Goal: Navigation & Orientation: Understand site structure

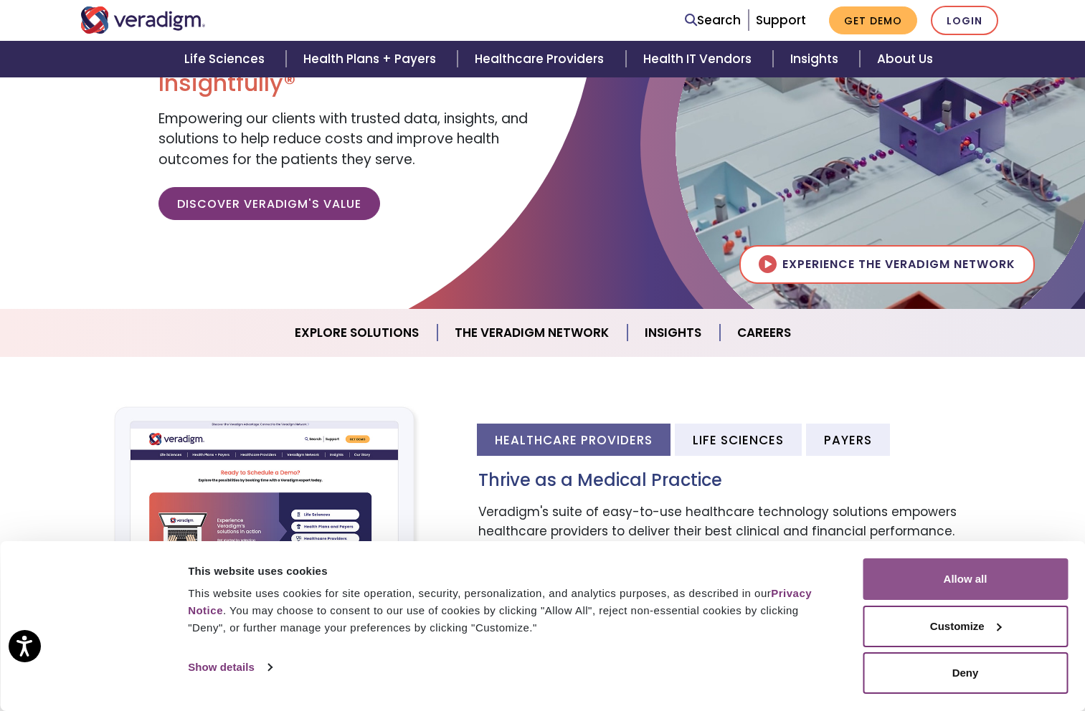
click at [954, 585] on button "Allow all" at bounding box center [964, 579] width 205 height 42
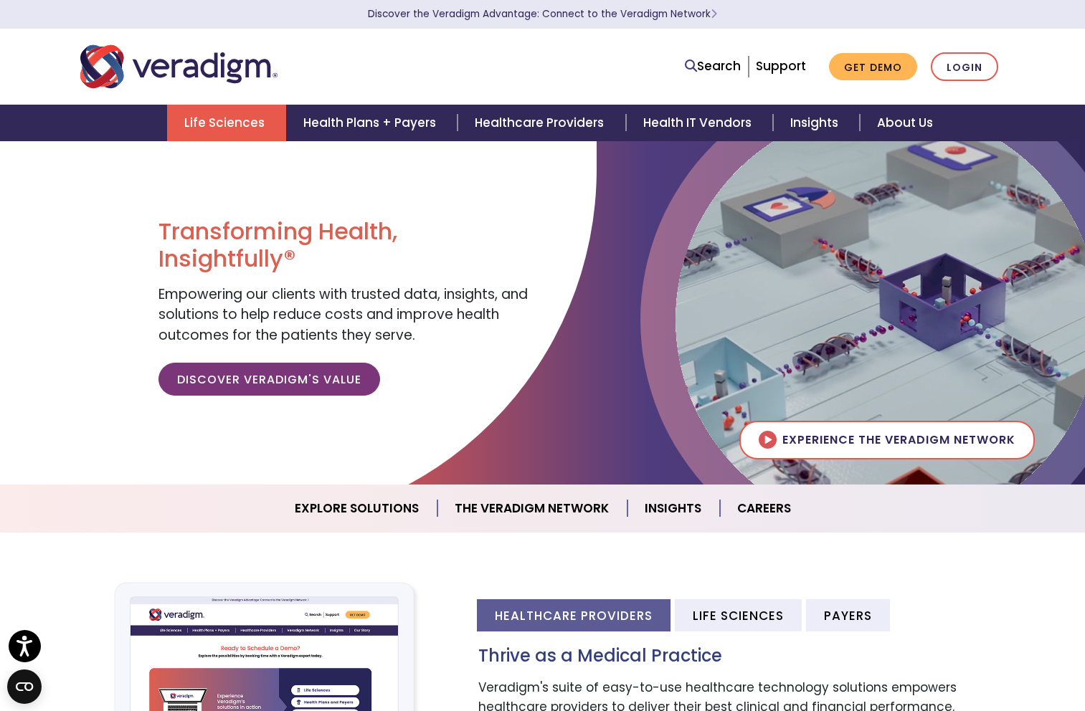
click at [224, 118] on link "Life Sciences" at bounding box center [226, 123] width 119 height 37
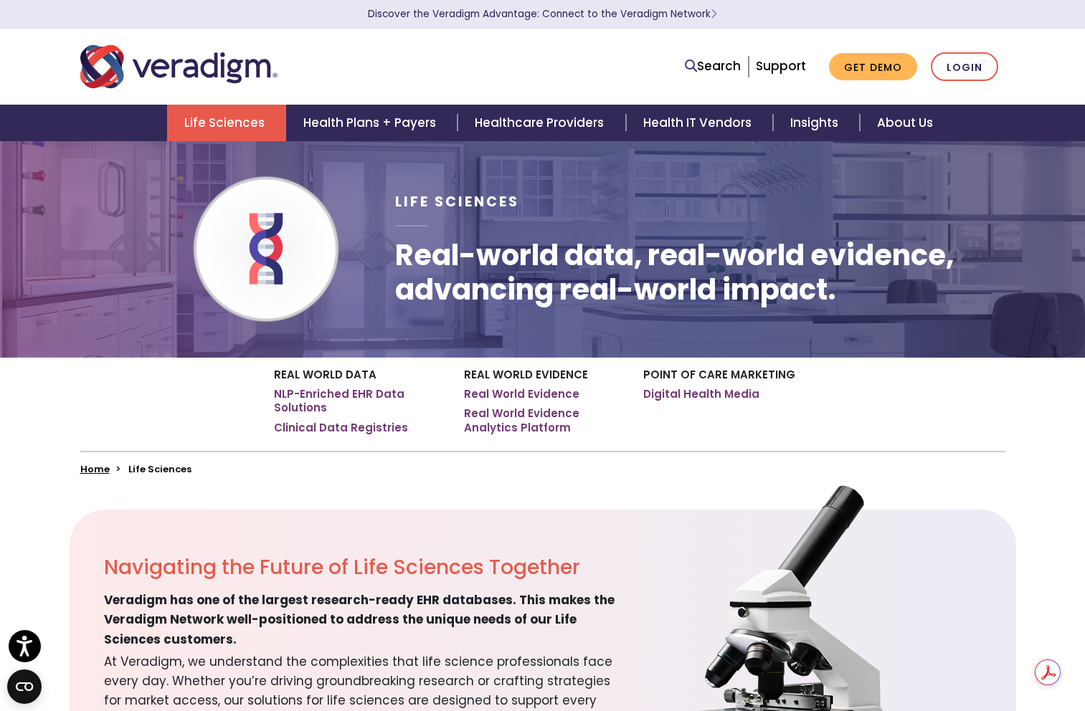
click at [206, 71] on img "Veradigm logo" at bounding box center [178, 66] width 197 height 47
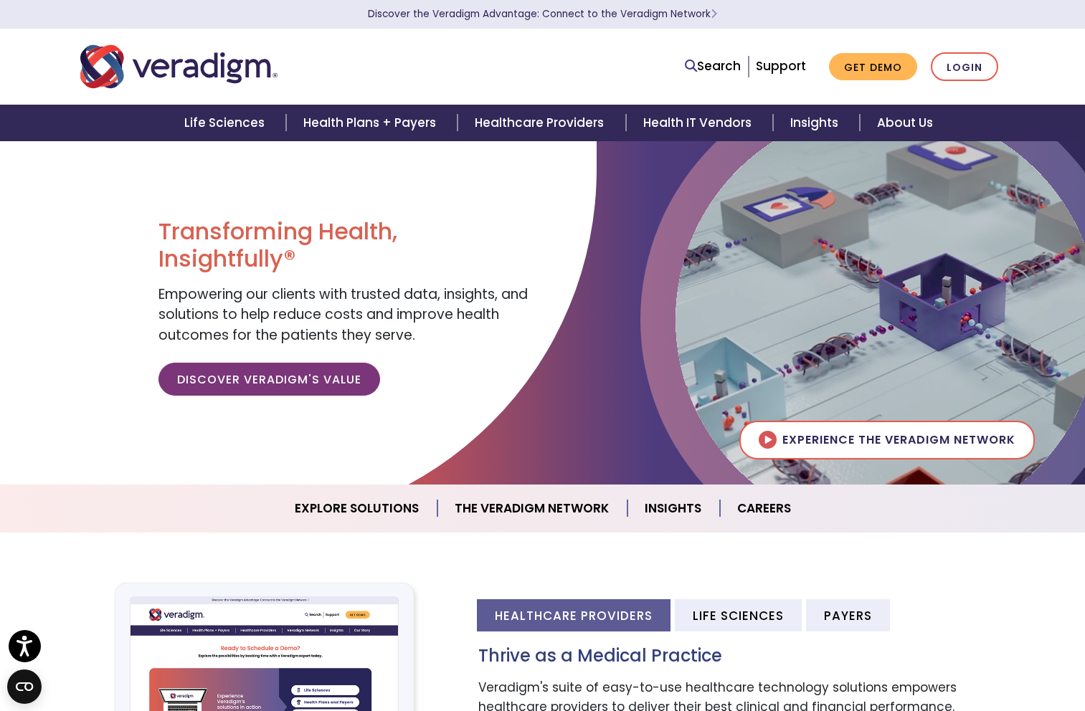
click at [230, 65] on img "Veradigm logo" at bounding box center [178, 66] width 197 height 47
